Goal: Task Accomplishment & Management: Manage account settings

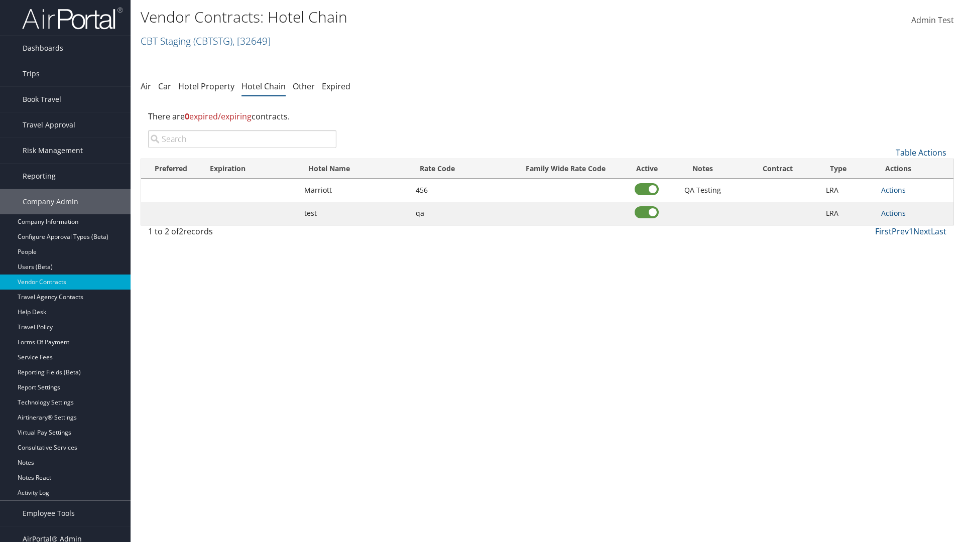
click at [242, 139] on input "search" at bounding box center [242, 139] width 188 height 18
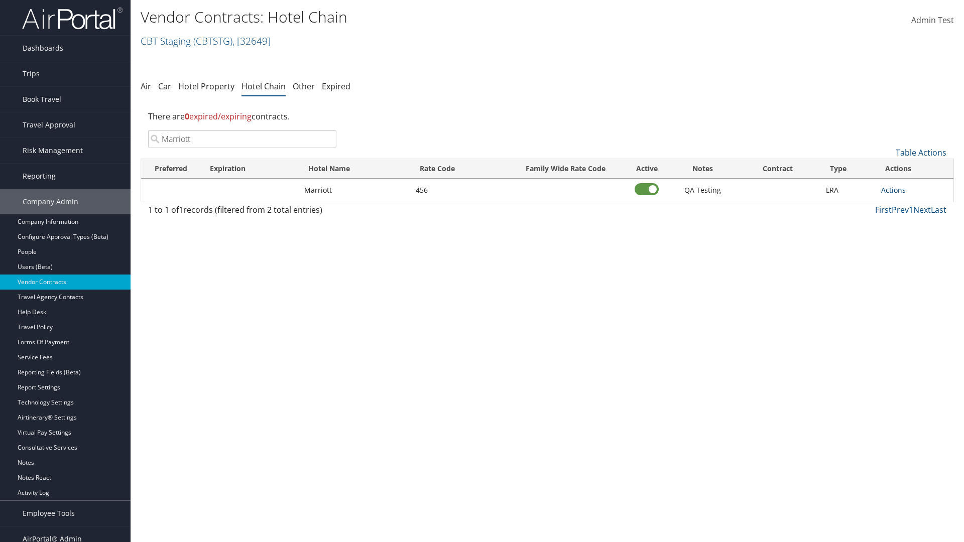
type input "Marriott"
click at [893, 190] on link "Actions" at bounding box center [893, 190] width 25 height 10
click at [904, 239] on link "Delete" at bounding box center [904, 239] width 45 height 17
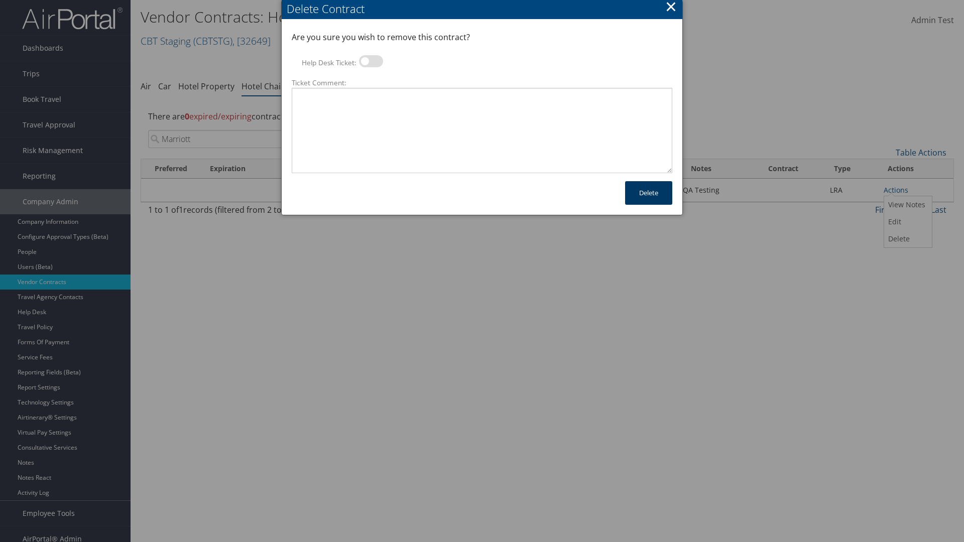
click at [649, 193] on button "Delete" at bounding box center [648, 193] width 47 height 24
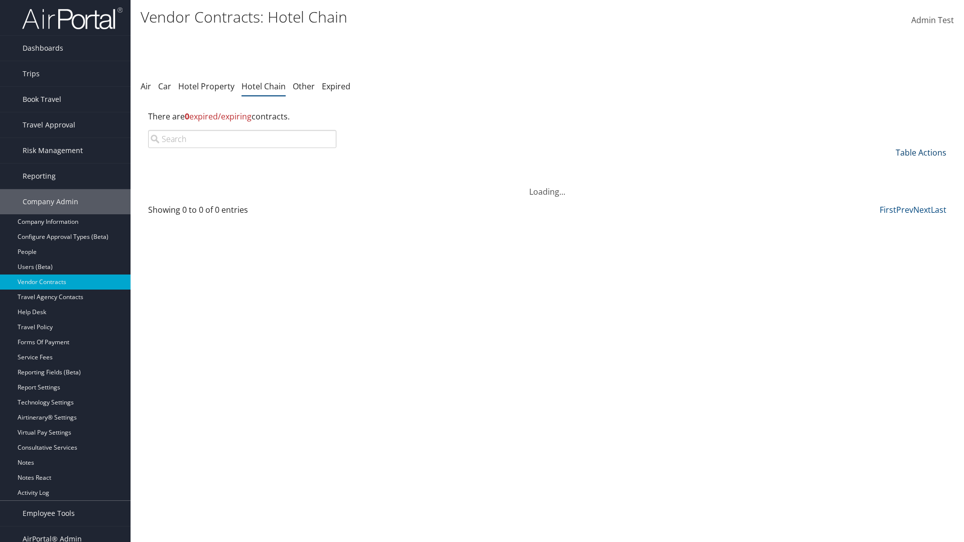
click at [921, 153] on link "Table Actions" at bounding box center [921, 152] width 51 height 11
click at [887, 168] on link "Add New Contract" at bounding box center [888, 168] width 132 height 17
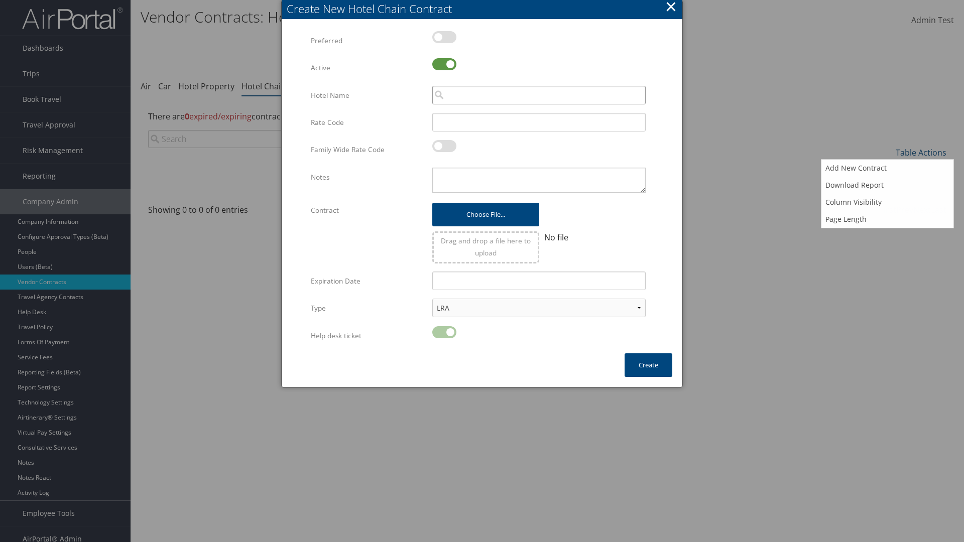
click at [539, 95] on input "search" at bounding box center [538, 95] width 213 height 19
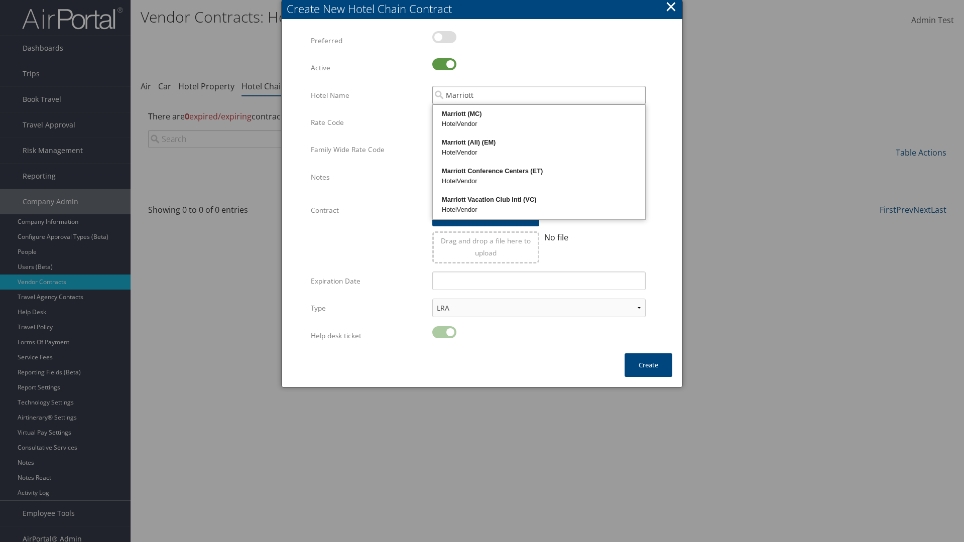
type input "Marriott"
type input "456"
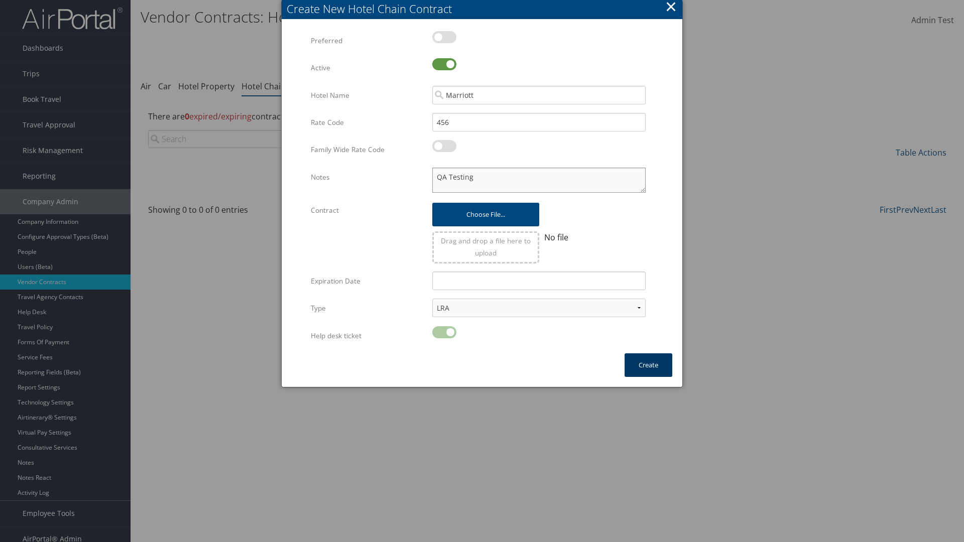
type textarea "QA Testing"
click at [648, 365] on button "Create" at bounding box center [649, 366] width 48 height 24
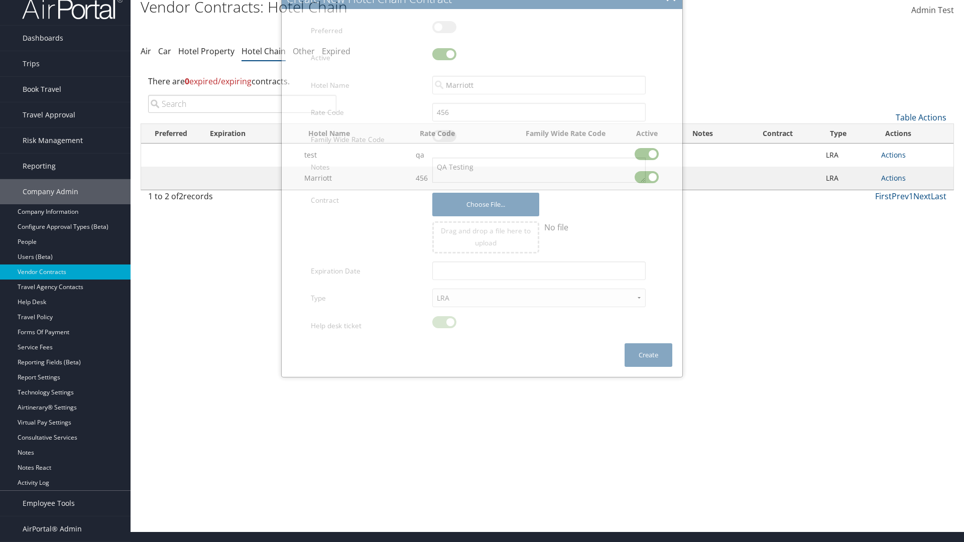
click at [242, 104] on input "search" at bounding box center [242, 104] width 188 height 18
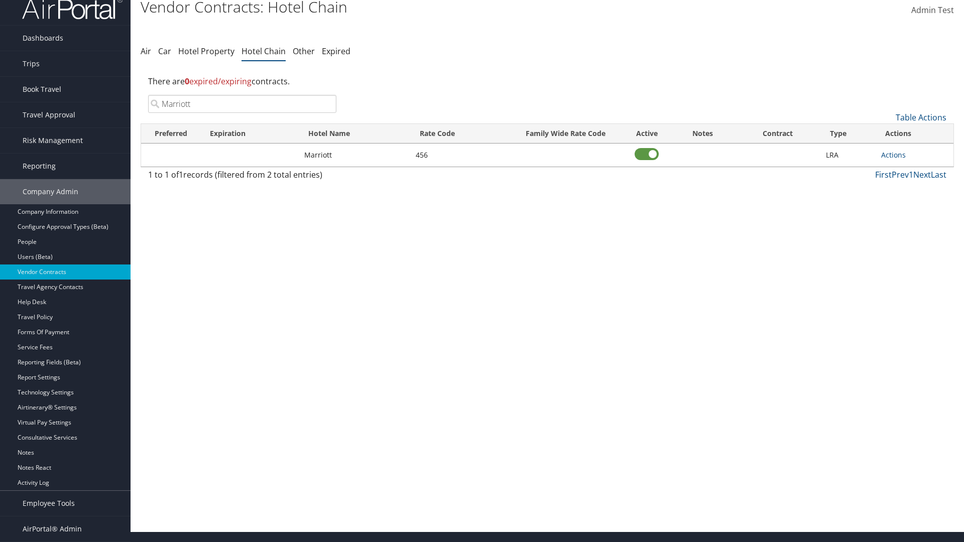
type input "Marriott"
click at [893, 155] on link "Actions" at bounding box center [893, 155] width 25 height 10
click at [0, 0] on link "View Notes" at bounding box center [0, 0] width 0 height 0
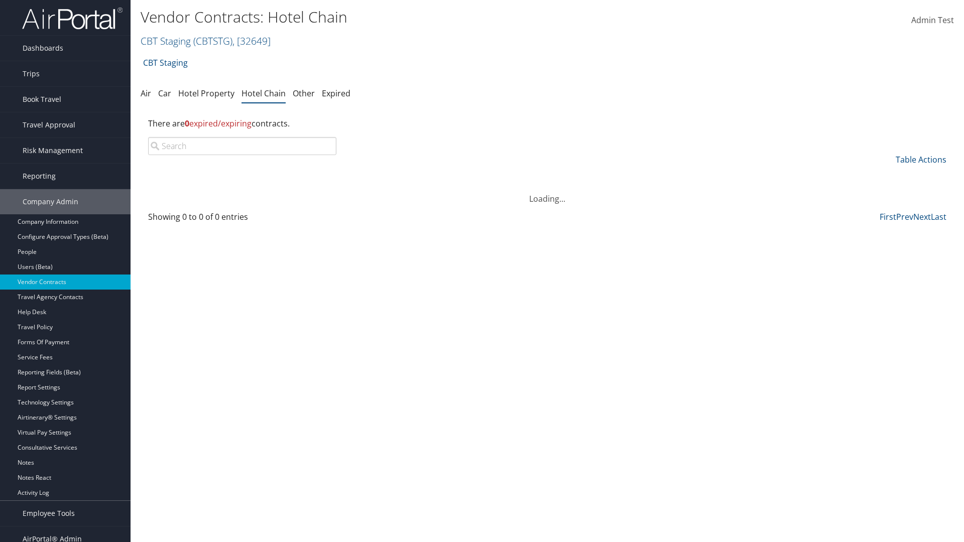
click at [242, 137] on input "search" at bounding box center [242, 146] width 188 height 18
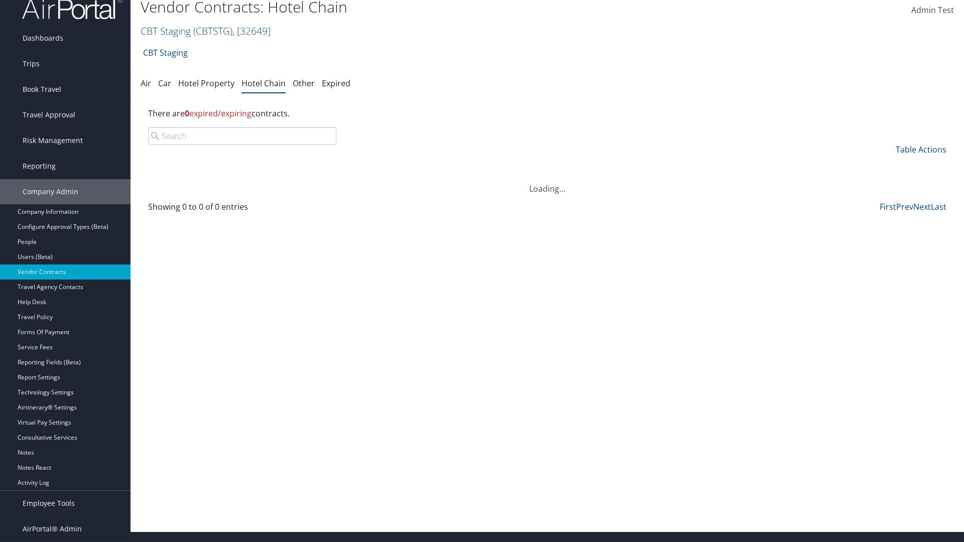
type input "Marriott"
